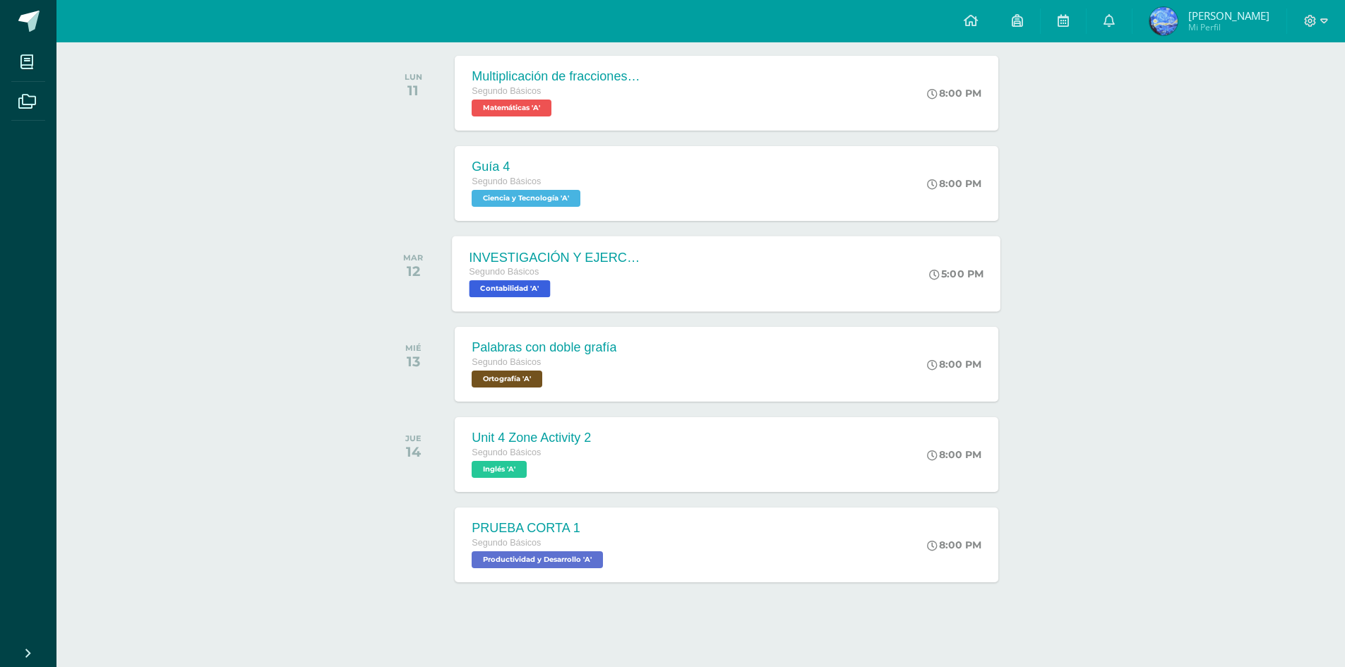
scroll to position [227, 0]
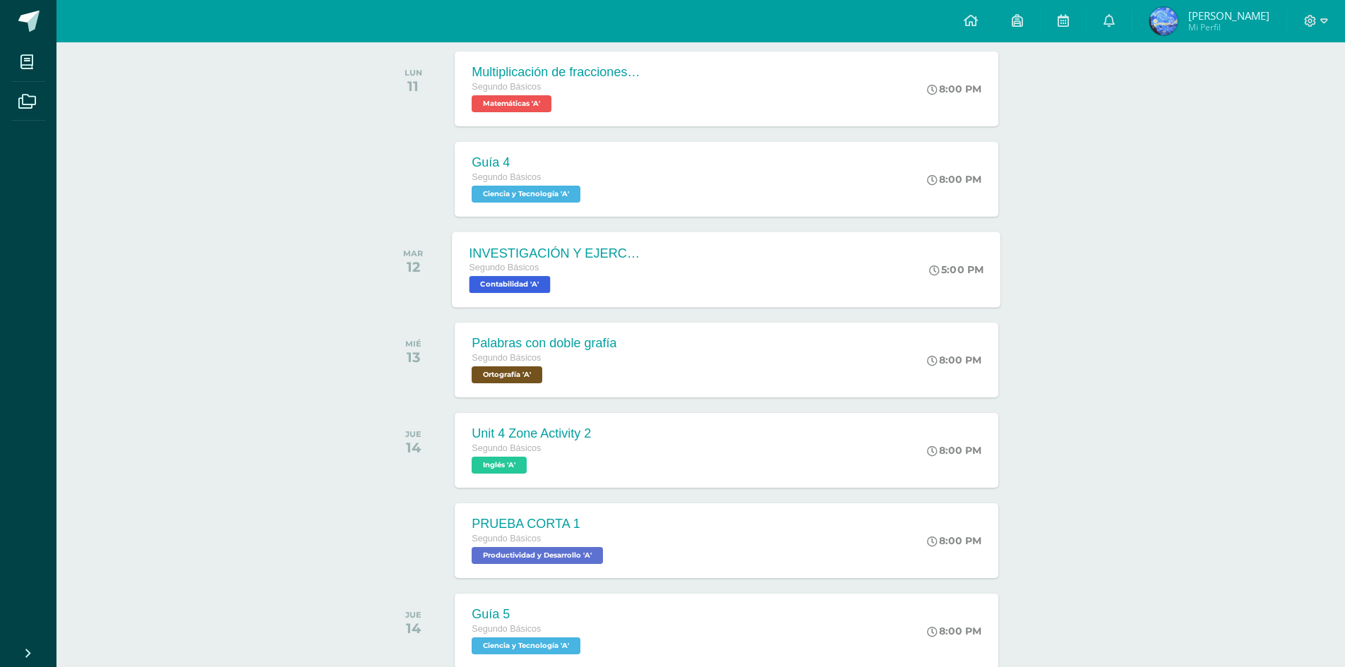
click at [579, 258] on div "INVESTIGACIÓN Y EJERCICIO CUENTAS CONTABLES" at bounding box center [555, 253] width 171 height 15
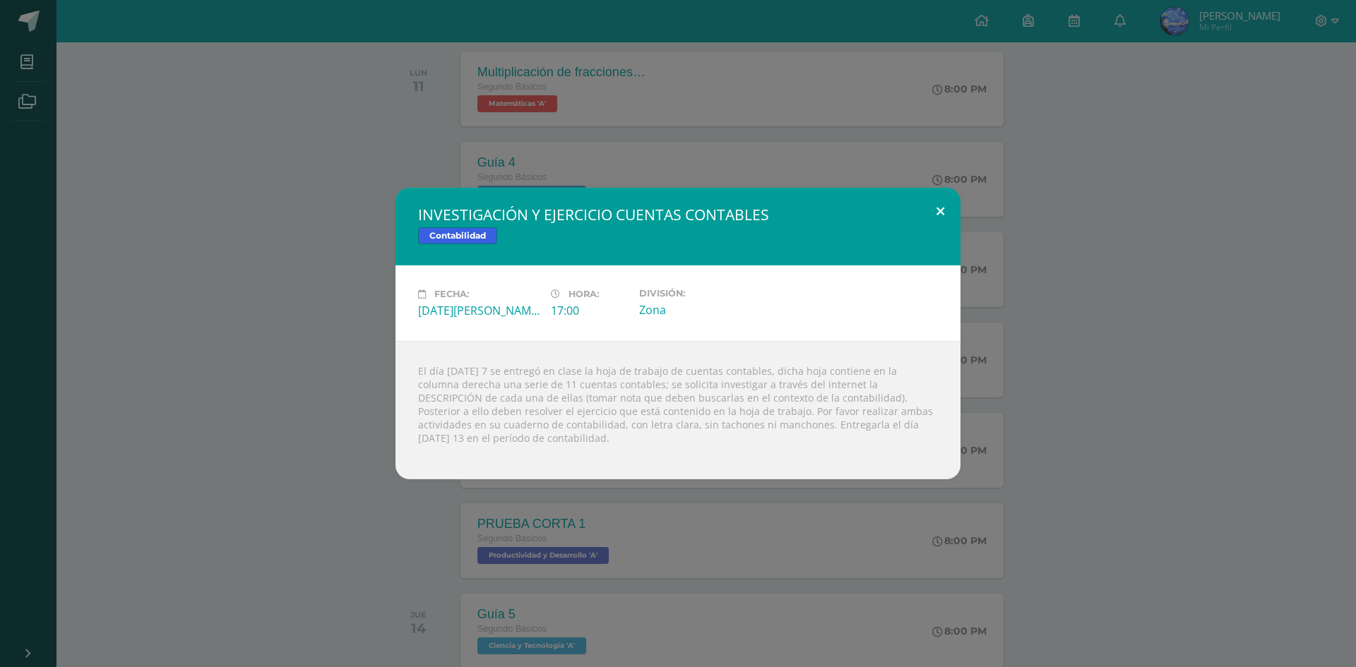
click at [927, 205] on button at bounding box center [940, 212] width 40 height 48
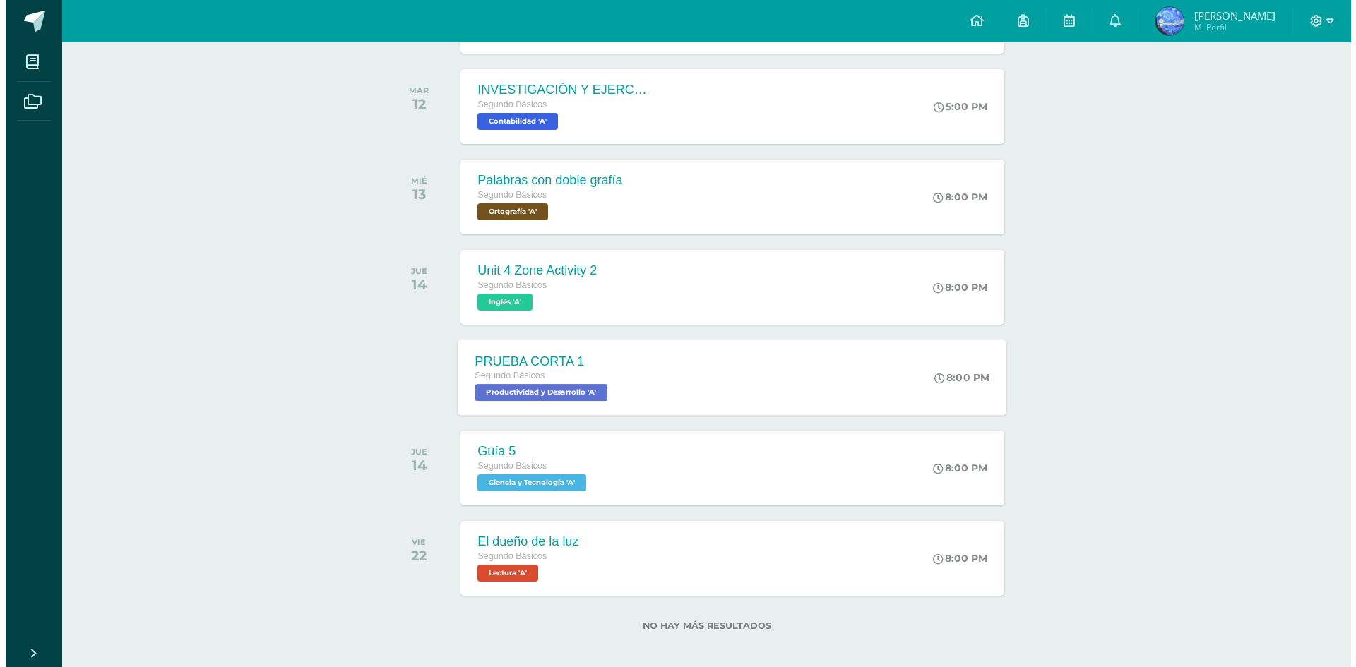
scroll to position [400, 0]
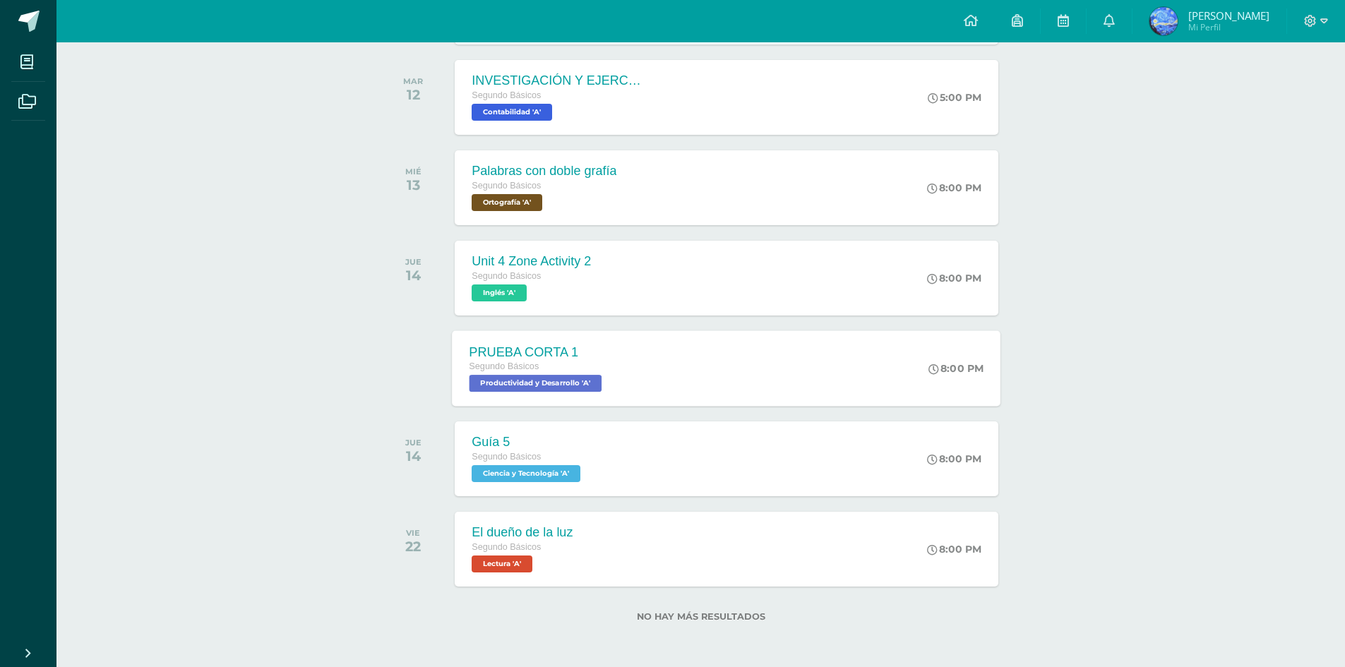
click at [593, 345] on div "PRUEBA CORTA 1" at bounding box center [538, 352] width 136 height 15
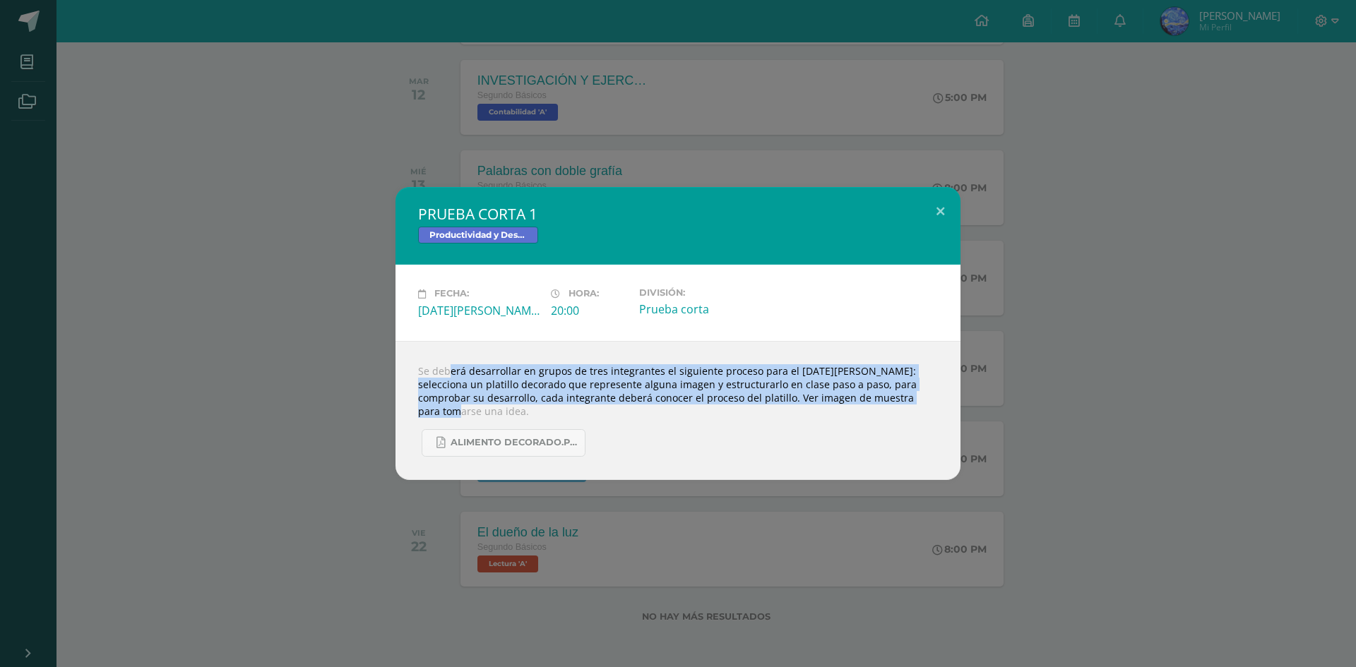
drag, startPoint x: 423, startPoint y: 371, endPoint x: 901, endPoint y: 393, distance: 478.6
click at [901, 393] on div "Se deberá desarrollar en grupos de tres integrantes el siguiente proceso para e…" at bounding box center [677, 410] width 565 height 139
click at [662, 400] on div "Se deberá desarrollar en grupos de tres integrantes el siguiente proceso para e…" at bounding box center [677, 410] width 565 height 139
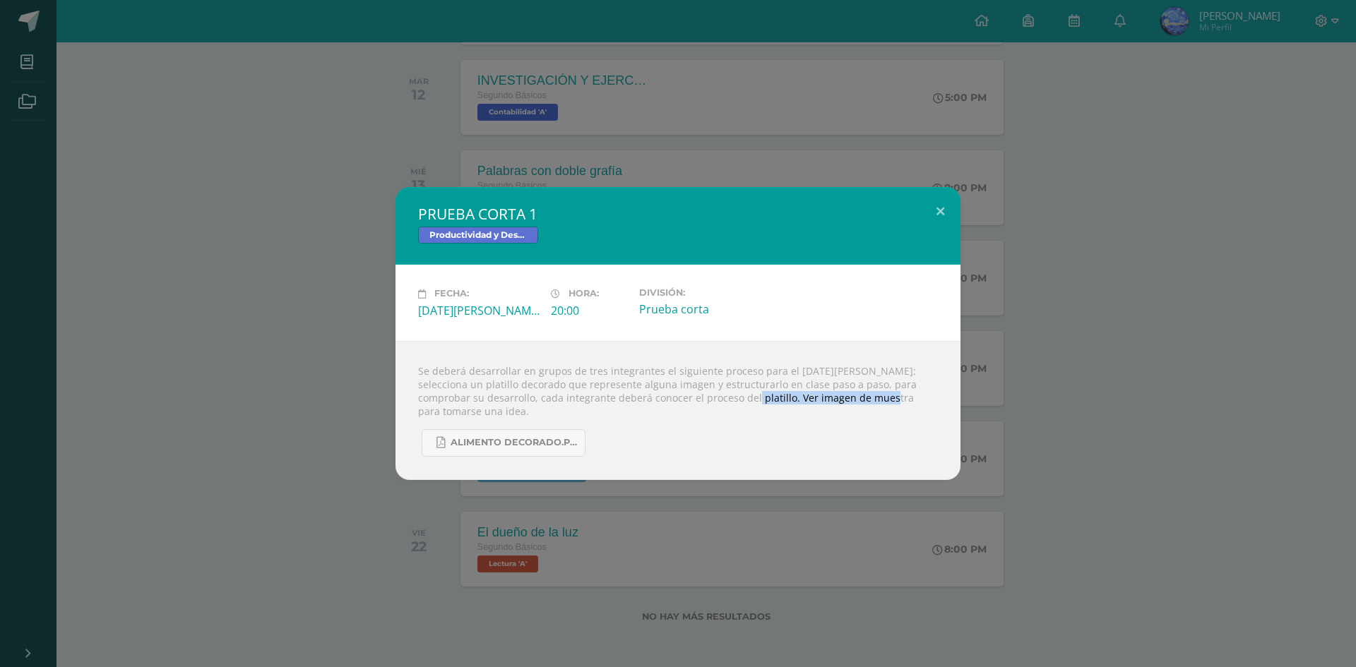
drag, startPoint x: 711, startPoint y: 394, endPoint x: 846, endPoint y: 395, distance: 134.9
click at [845, 395] on div "Se deberá desarrollar en grupos de tres integrantes el siguiente proceso para e…" at bounding box center [677, 410] width 565 height 139
drag, startPoint x: 739, startPoint y: 411, endPoint x: 619, endPoint y: 420, distance: 120.4
click at [736, 412] on div "Se deberá desarrollar en grupos de tres integrantes el siguiente proceso para e…" at bounding box center [677, 410] width 565 height 139
click at [564, 437] on span "ALIMENTO DECORADO.pdf" at bounding box center [514, 442] width 127 height 11
